Goal: Task Accomplishment & Management: Complete application form

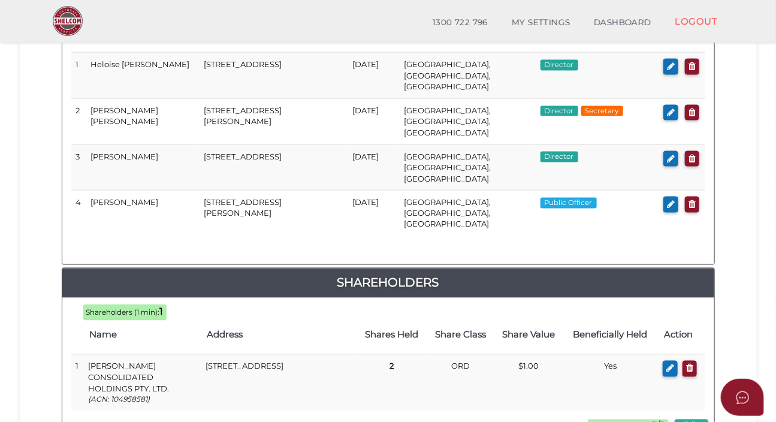
scroll to position [732, 0]
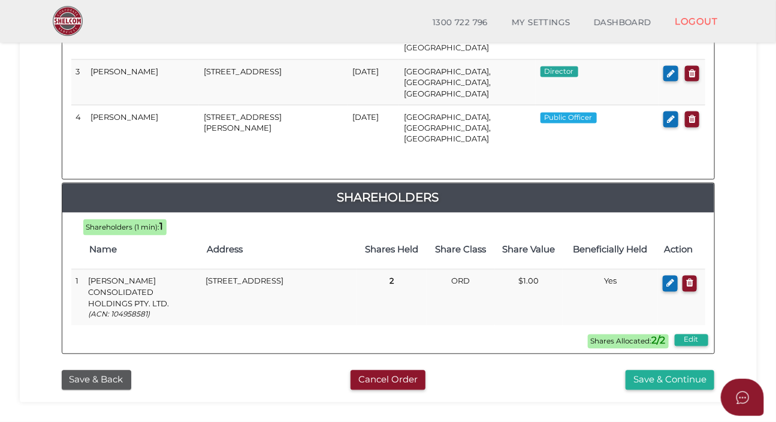
click at [90, 370] on button "Save & Back" at bounding box center [97, 380] width 70 height 20
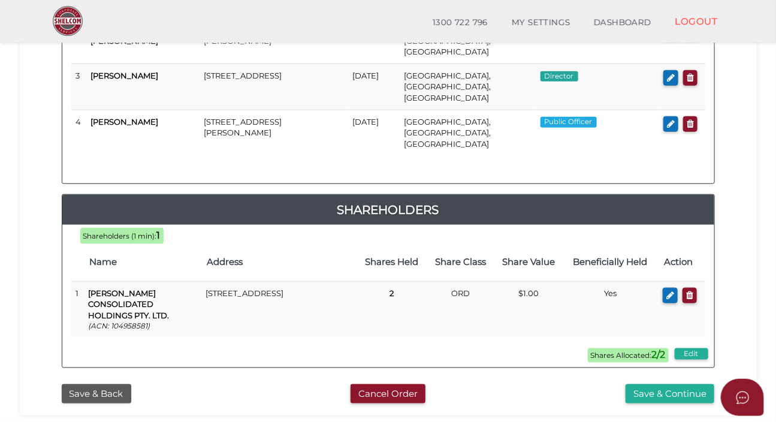
scroll to position [401, 0]
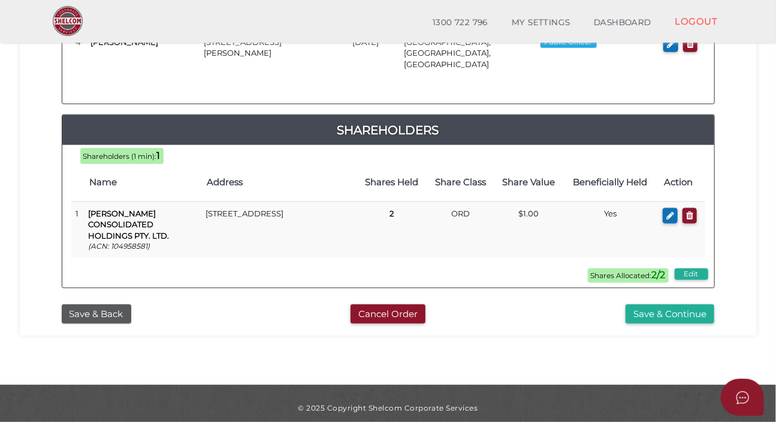
click at [78, 304] on button "Save & Back" at bounding box center [97, 314] width 70 height 20
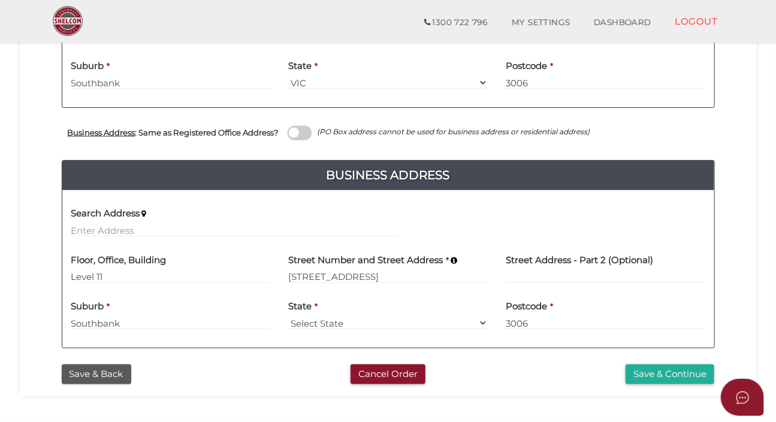
scroll to position [445, 0]
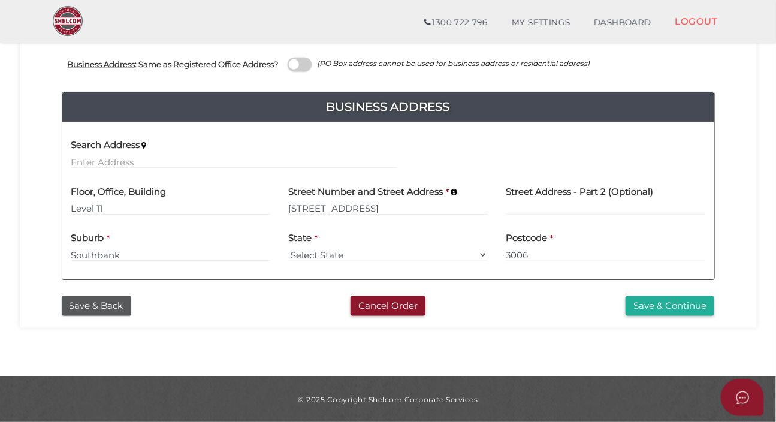
click at [90, 303] on button "Save & Back" at bounding box center [97, 306] width 70 height 20
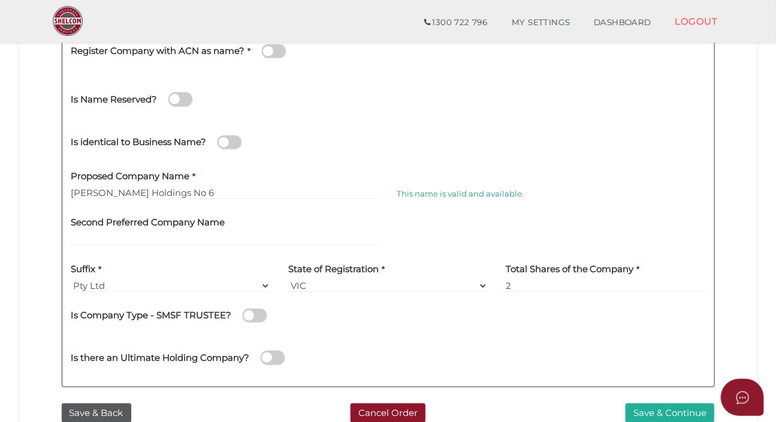
scroll to position [272, 0]
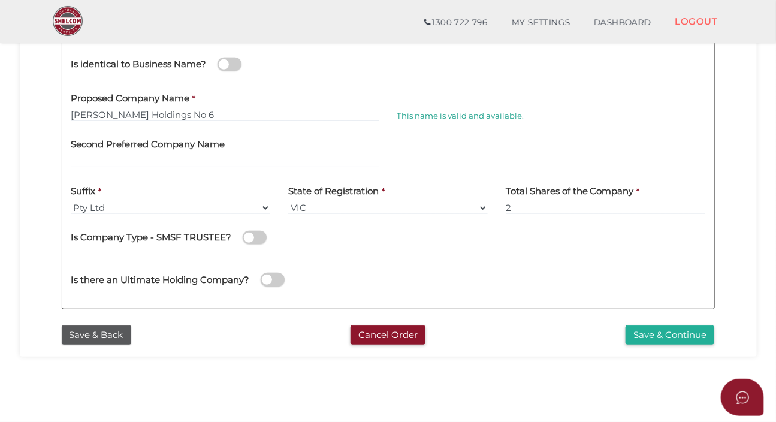
click at [276, 281] on span at bounding box center [273, 280] width 24 height 14
click at [0, 0] on input "checkbox" at bounding box center [0, 0] width 0 height 0
select select "[GEOGRAPHIC_DATA]"
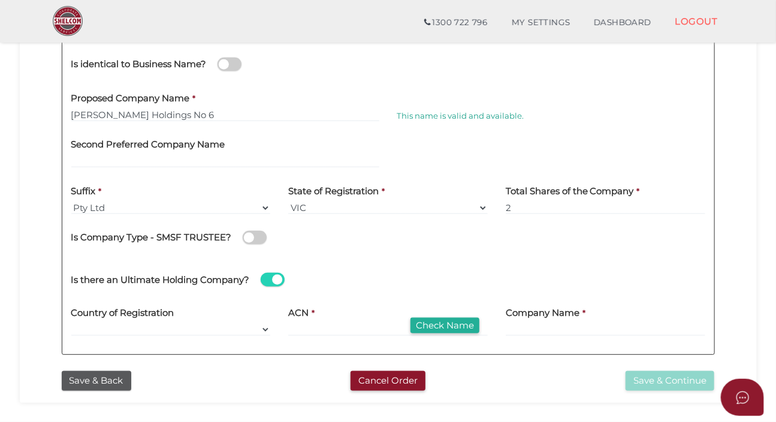
click at [527, 296] on div "Is there an Ultimate Holding Company?" at bounding box center [388, 277] width 652 height 43
click at [539, 325] on input at bounding box center [606, 329] width 200 height 13
paste input "PRATT CONSOLIDATED HOLDINGS PTY. LTD."
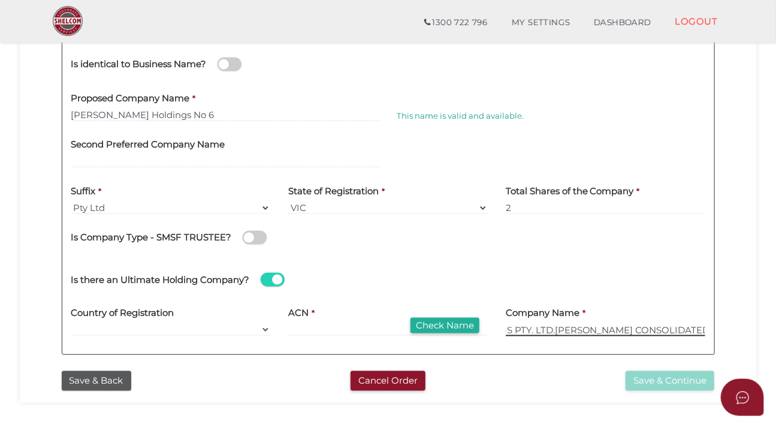
type input "PRATT CONSOLIDATED HOLDINGS PTY. LTD.PRATT CONSOLIDATED HOLDINGS PTY. LTD."
click at [336, 309] on div "ACN * Check Name" at bounding box center [388, 318] width 200 height 38
drag, startPoint x: 234, startPoint y: 312, endPoint x: 241, endPoint y: 312, distance: 7.2
click at [240, 312] on div "Country of Registration v Australia Afghanistan Albania Algeria American Samoa …" at bounding box center [171, 318] width 200 height 38
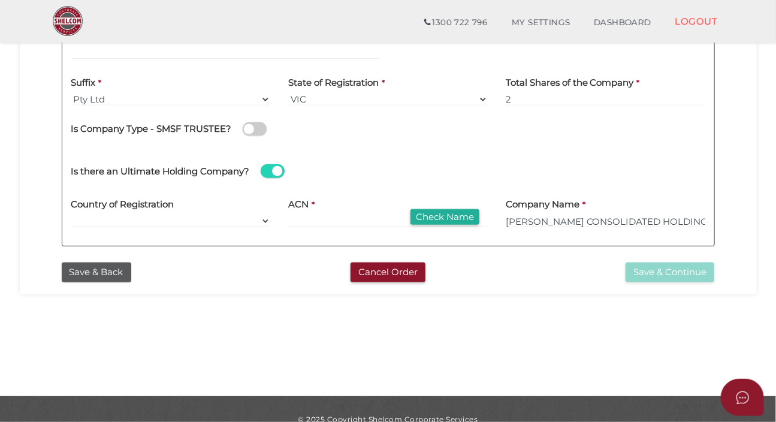
scroll to position [381, 0]
click at [291, 219] on input at bounding box center [388, 220] width 200 height 13
click at [292, 222] on input at bounding box center [388, 220] width 200 height 13
paste input "104958581"
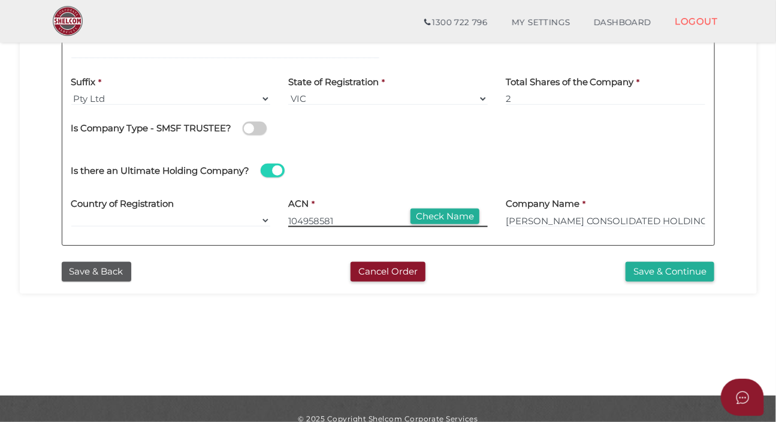
type input "104958581"
click at [407, 228] on div "ACN * 104958581 Check Name" at bounding box center [388, 213] width 218 height 47
click at [446, 218] on button "Check Name" at bounding box center [444, 217] width 69 height 16
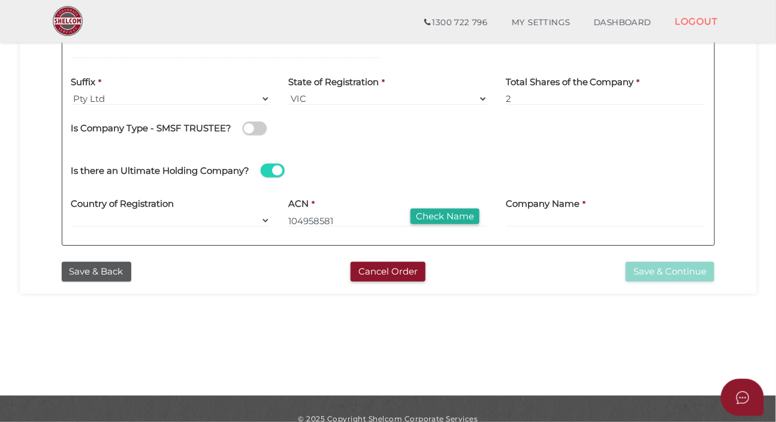
type input "PRATT CONSOLIDATED HOLDINGS PTY. LTD."
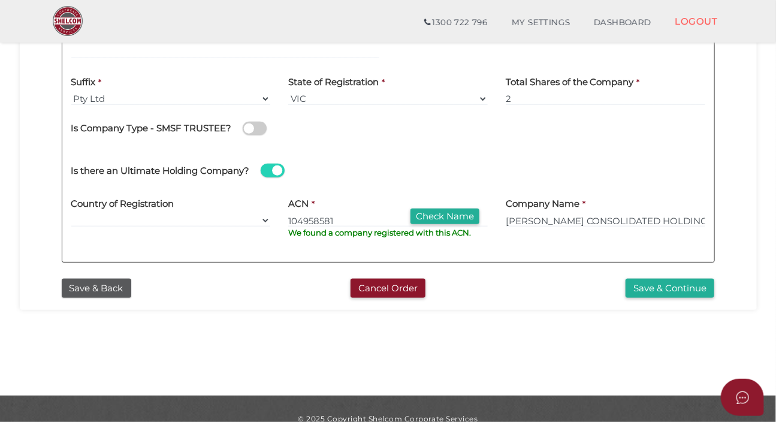
click at [663, 288] on button "Save & Continue" at bounding box center [670, 289] width 89 height 20
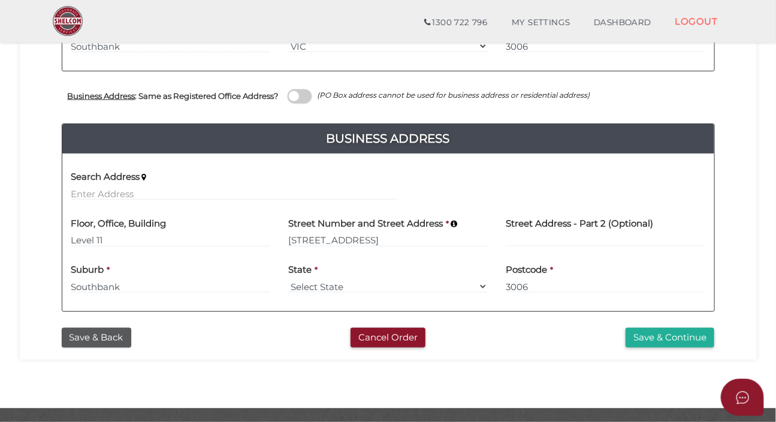
scroll to position [445, 0]
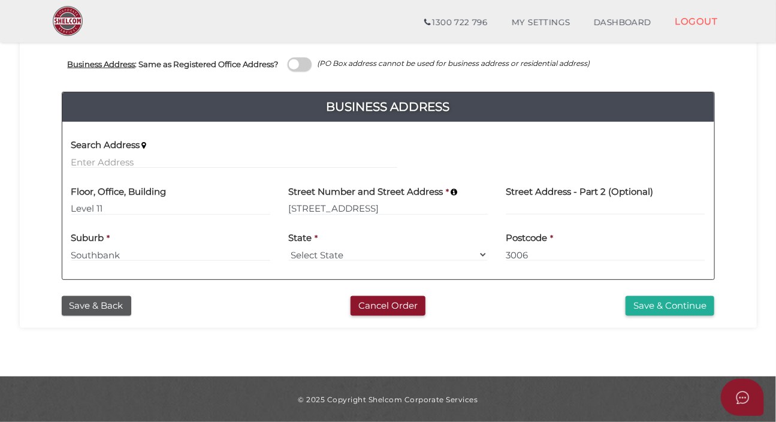
click at [743, 313] on div "Save & Back Cancel Order Save & Continue" at bounding box center [388, 303] width 719 height 26
click at [449, 392] on div "© 2025 Copyright Shelcom Corporate Services" at bounding box center [388, 399] width 776 height 46
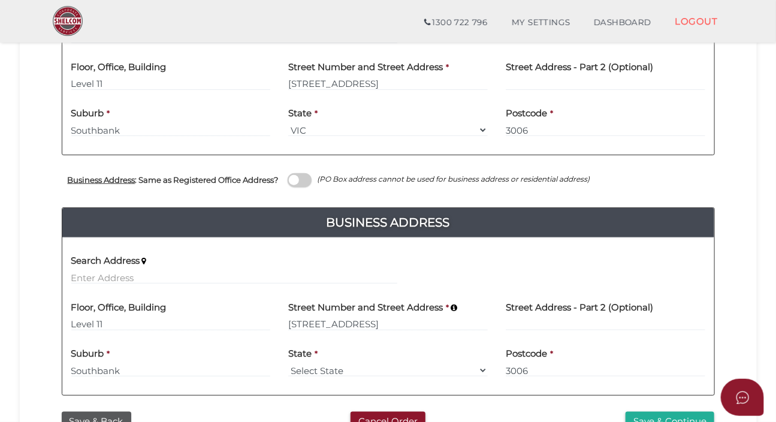
scroll to position [436, 0]
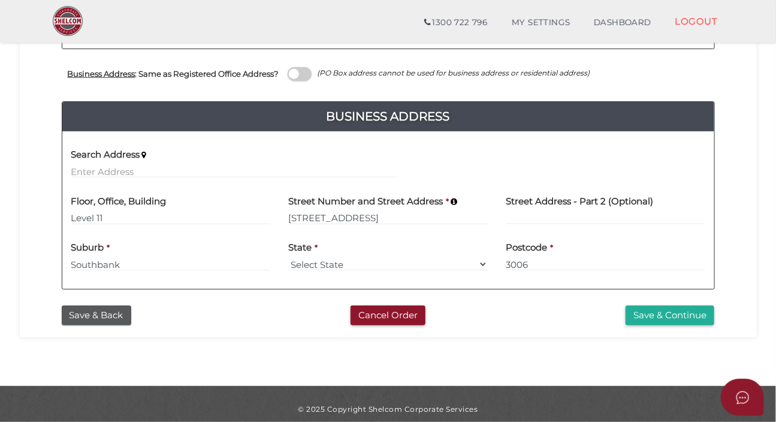
click at [661, 313] on button "Save & Continue" at bounding box center [670, 316] width 89 height 20
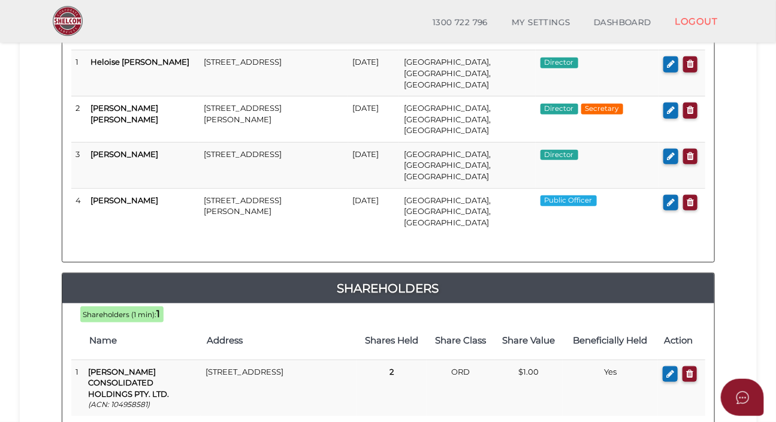
scroll to position [381, 0]
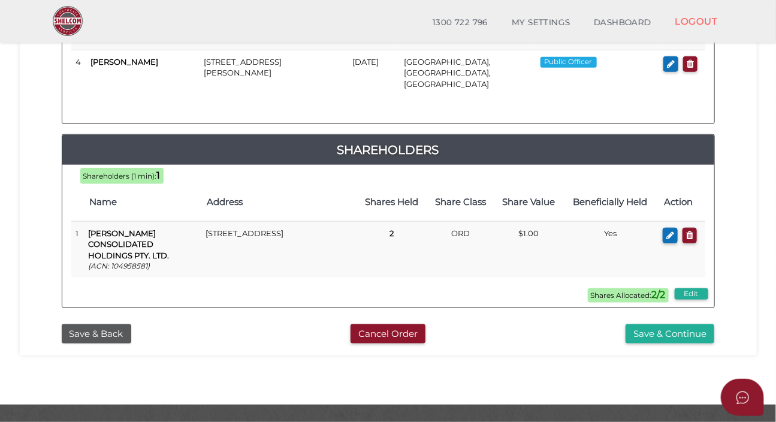
click at [672, 324] on button "Save & Continue" at bounding box center [670, 334] width 89 height 20
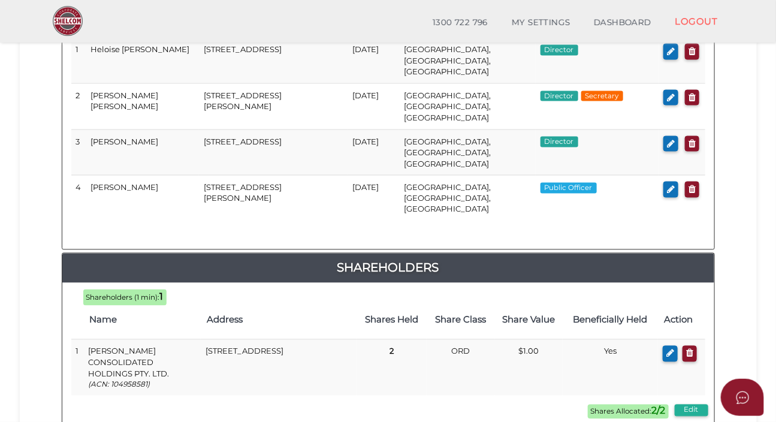
scroll to position [732, 0]
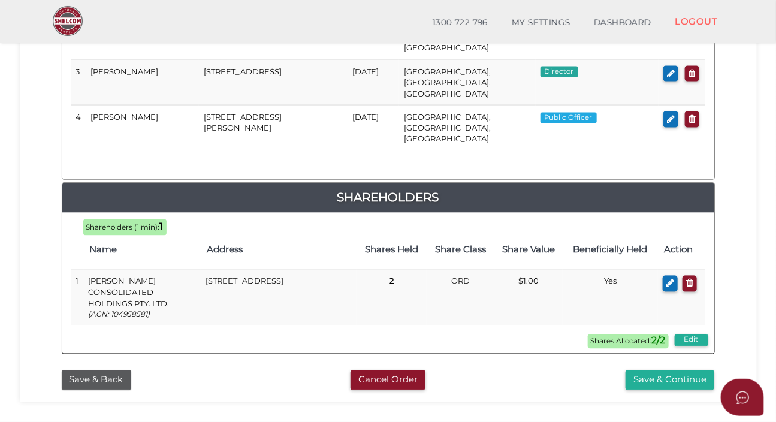
click at [660, 370] on button "Save & Continue" at bounding box center [670, 380] width 89 height 20
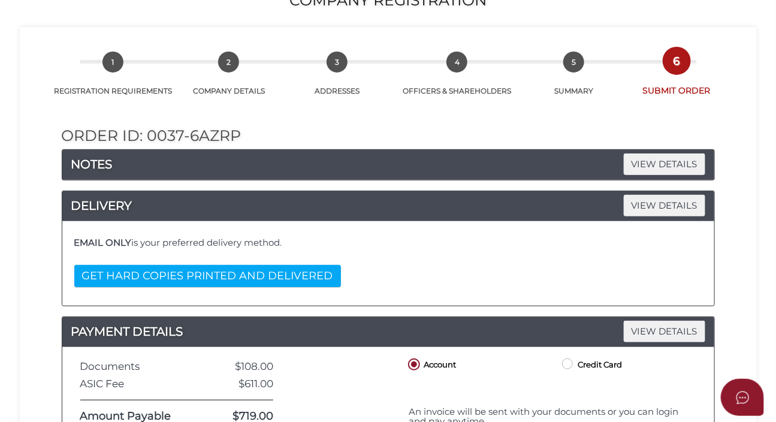
scroll to position [218, 0]
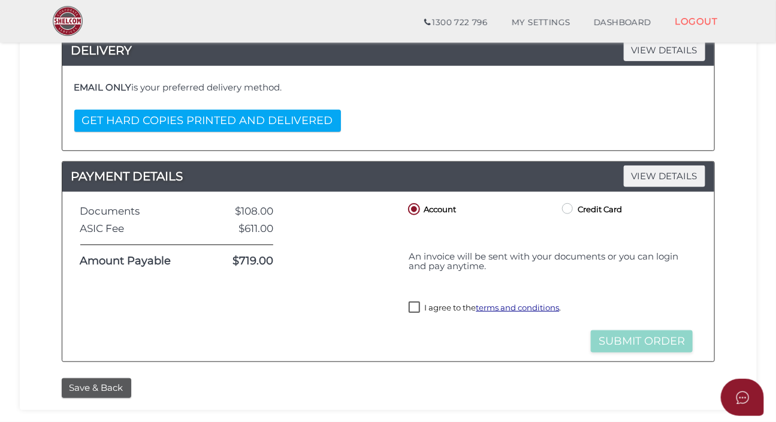
click at [99, 390] on button "Save & Back" at bounding box center [97, 388] width 70 height 20
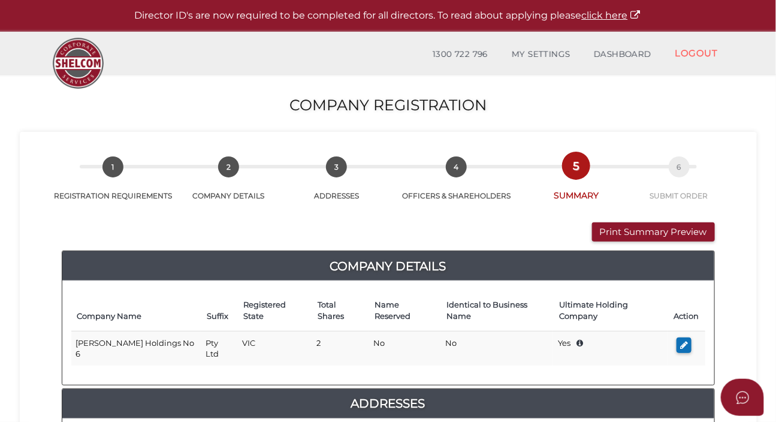
click at [632, 233] on button "Print Summary Preview" at bounding box center [653, 232] width 123 height 20
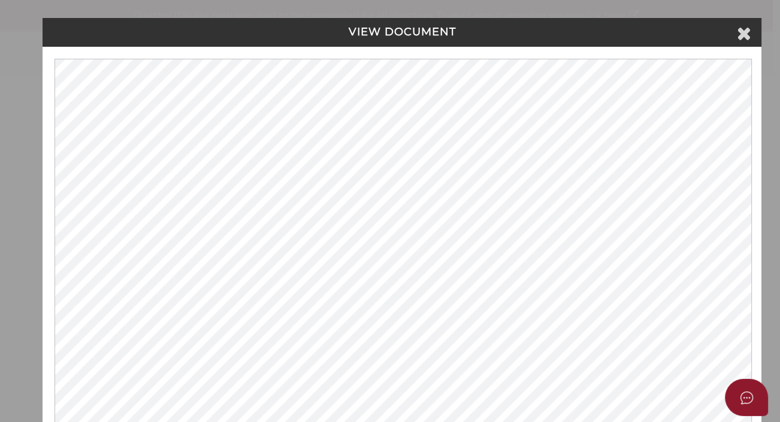
click at [745, 35] on icon at bounding box center [744, 33] width 14 height 18
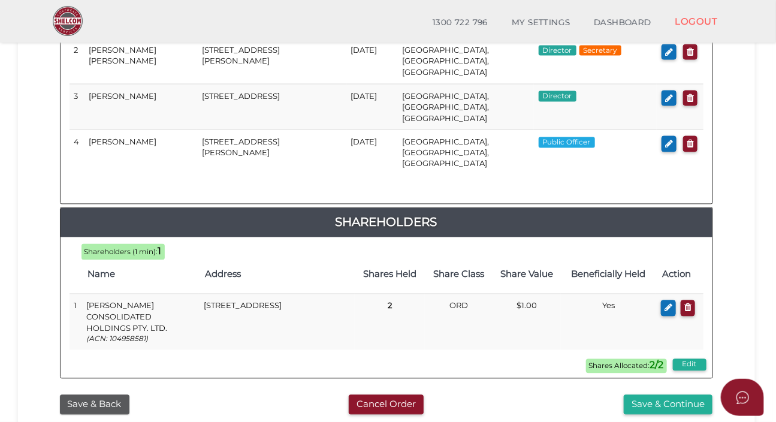
scroll to position [732, 0]
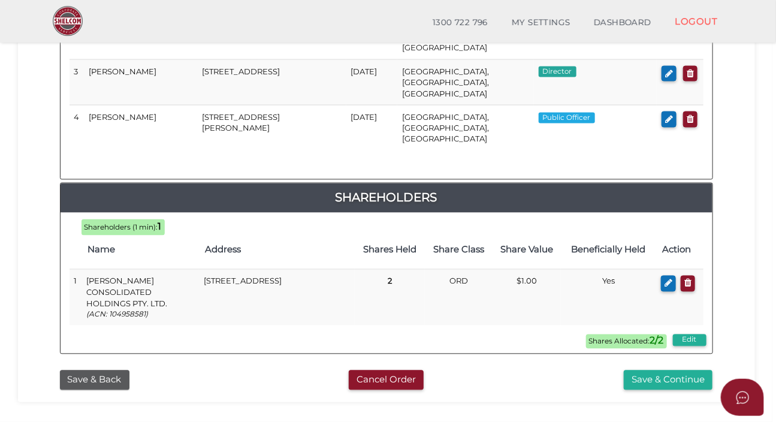
click at [669, 370] on button "Save & Continue" at bounding box center [668, 380] width 89 height 20
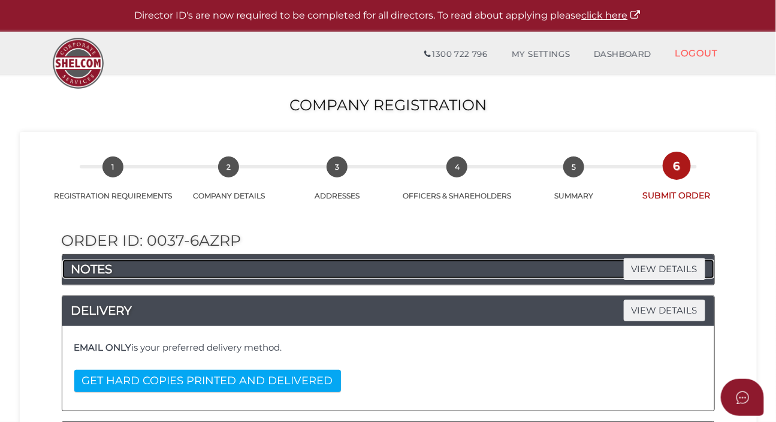
click at [126, 275] on h4 "NOTES VIEW DETAILS" at bounding box center [388, 268] width 652 height 19
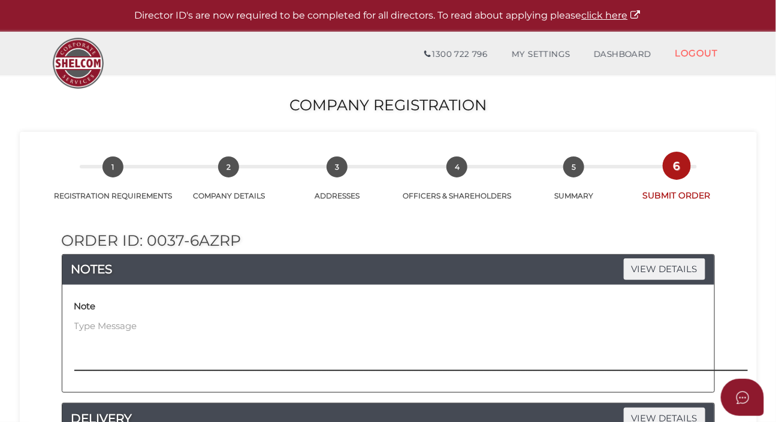
click at [123, 327] on textarea at bounding box center [478, 345] width 808 height 52
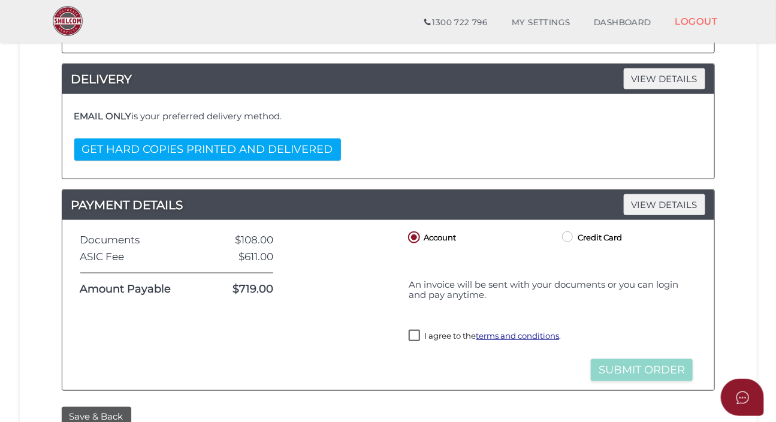
scroll to position [381, 0]
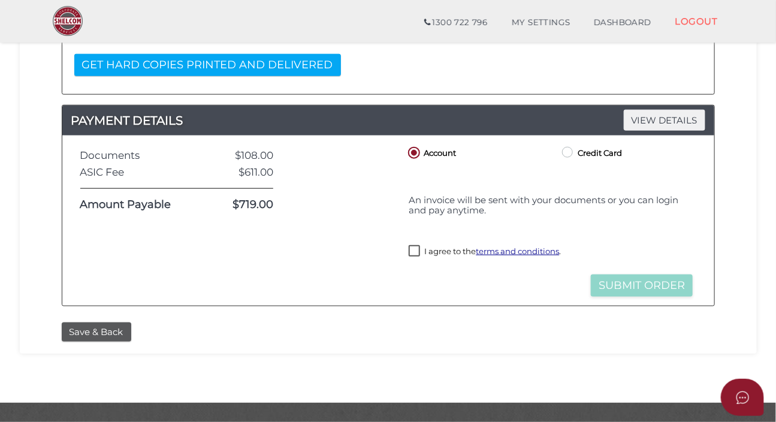
type textarea "Please copy email to [EMAIL_ADDRESS][DOMAIN_NAME]"
click at [418, 251] on label "I agree to the terms and conditions ." at bounding box center [485, 252] width 152 height 15
checkbox input "true"
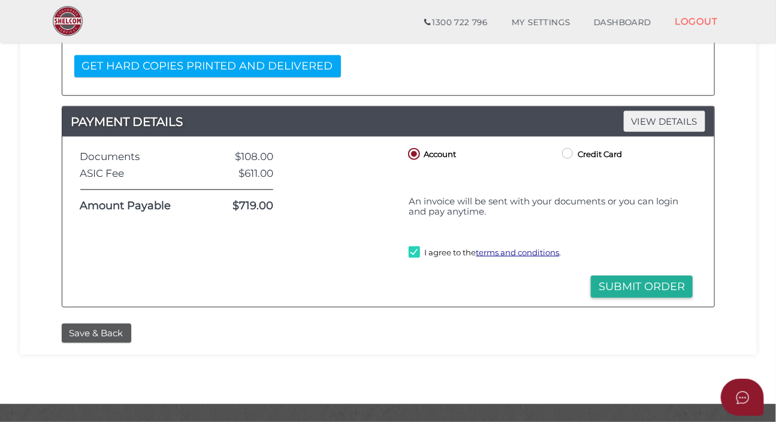
scroll to position [407, 0]
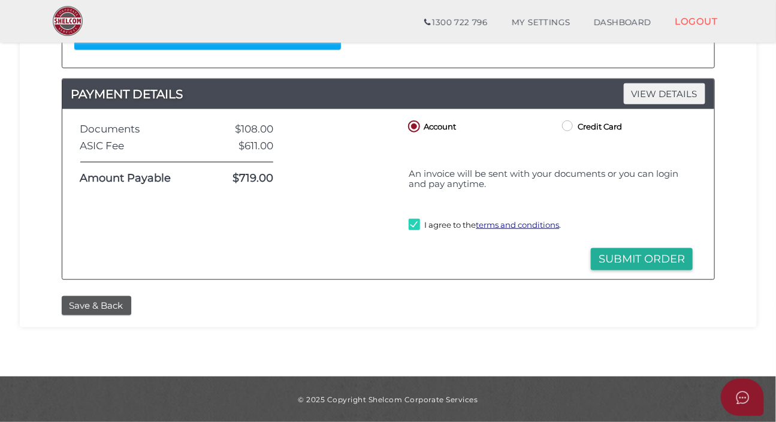
click at [638, 257] on button "Submit Order" at bounding box center [642, 259] width 102 height 22
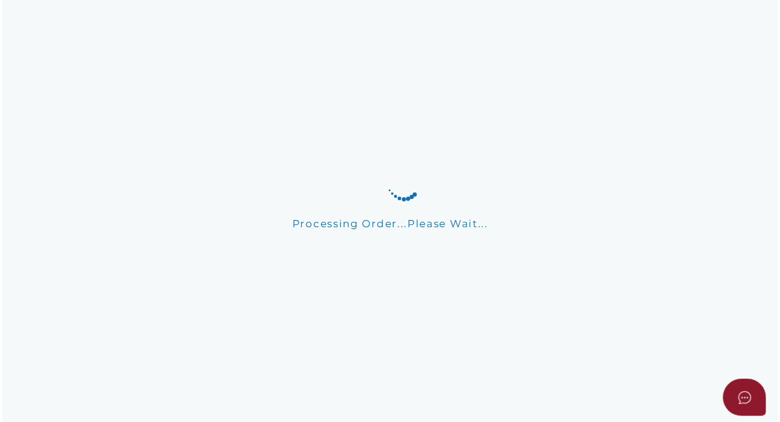
scroll to position [0, 0]
